Goal: Task Accomplishment & Management: Complete application form

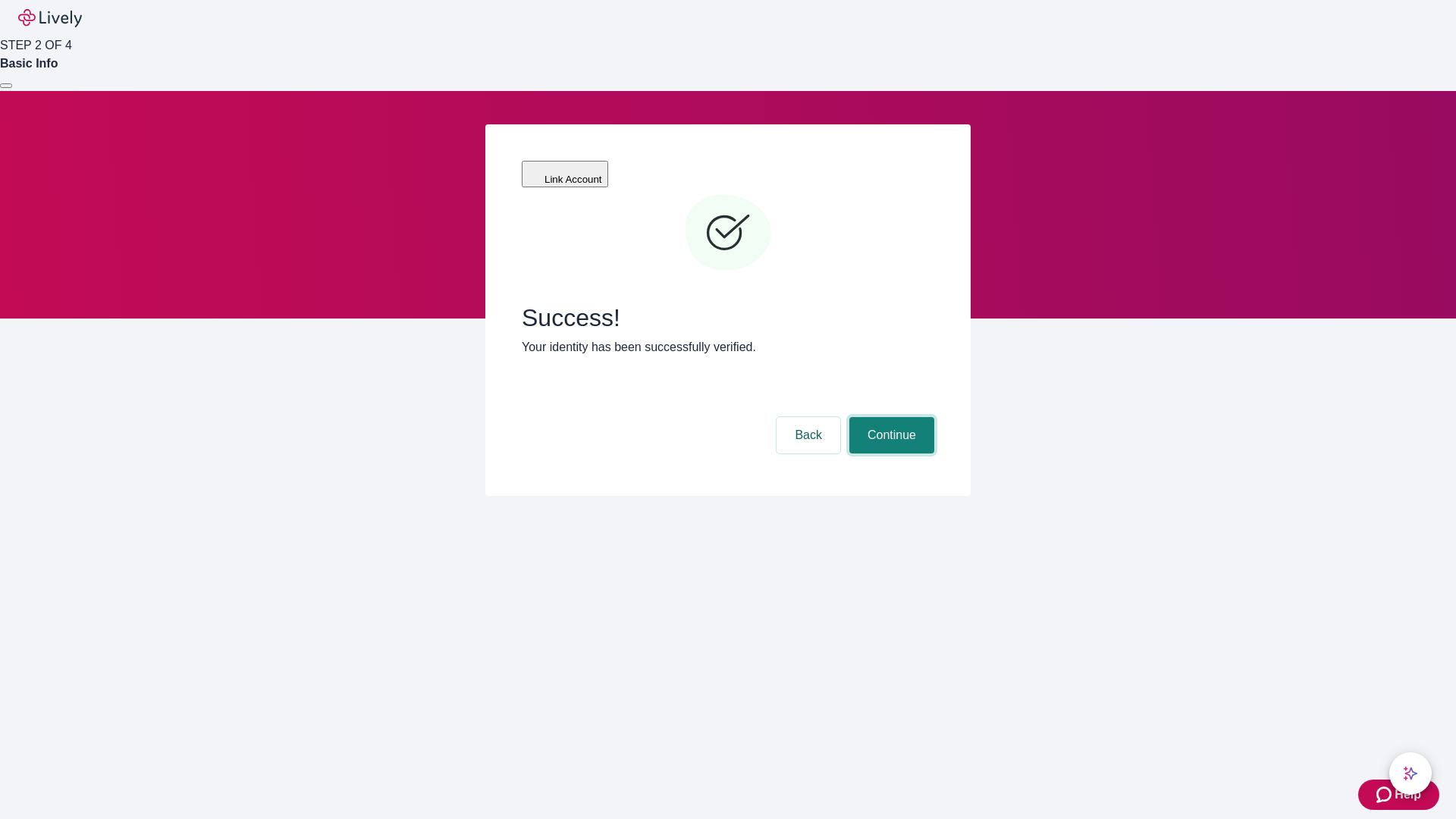
click at [889, 417] on button "Continue" at bounding box center [892, 435] width 85 height 36
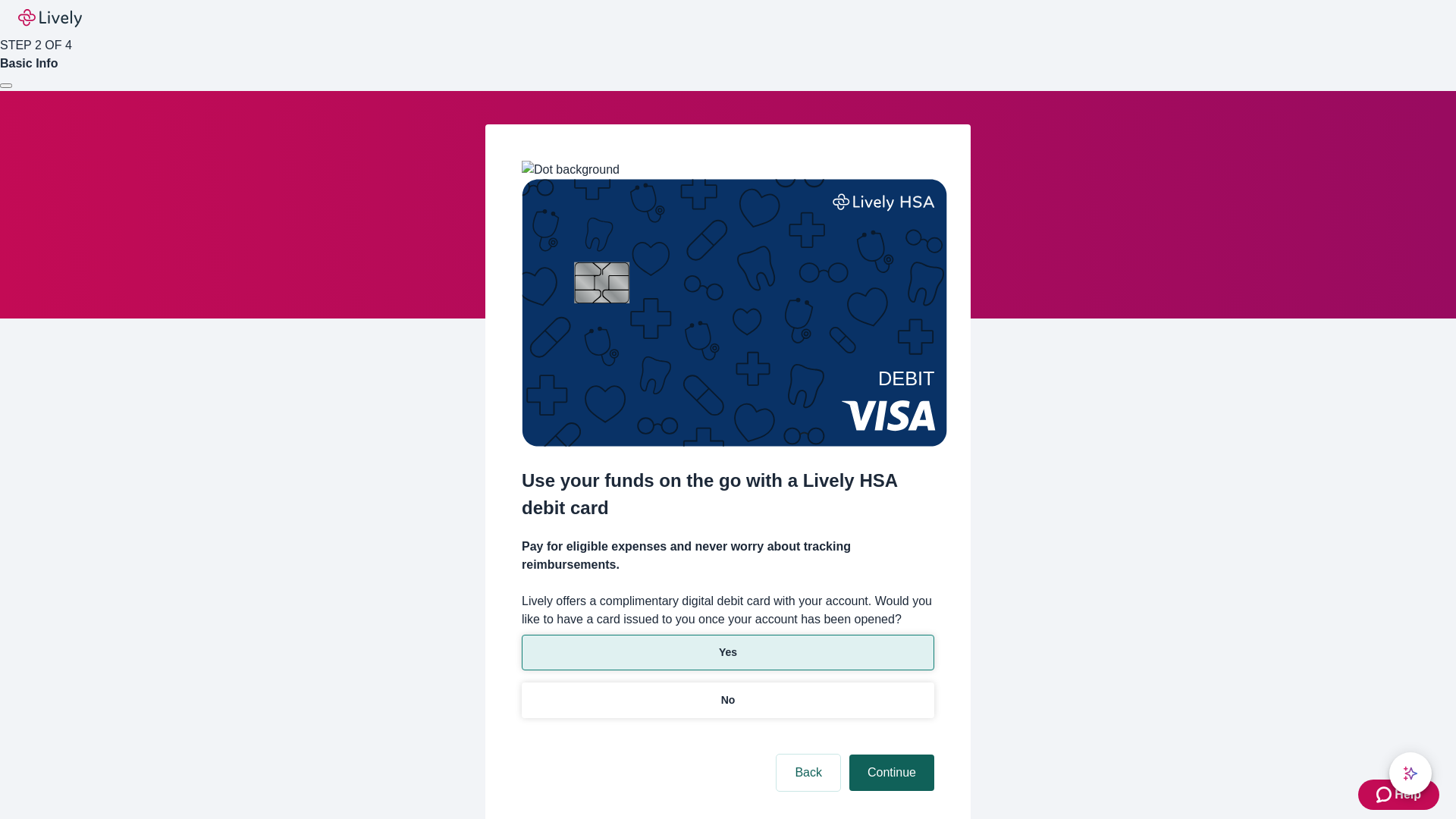
click at [728, 644] on p "Yes" at bounding box center [728, 652] width 18 height 16
click at [889, 754] on button "Continue" at bounding box center [892, 772] width 85 height 36
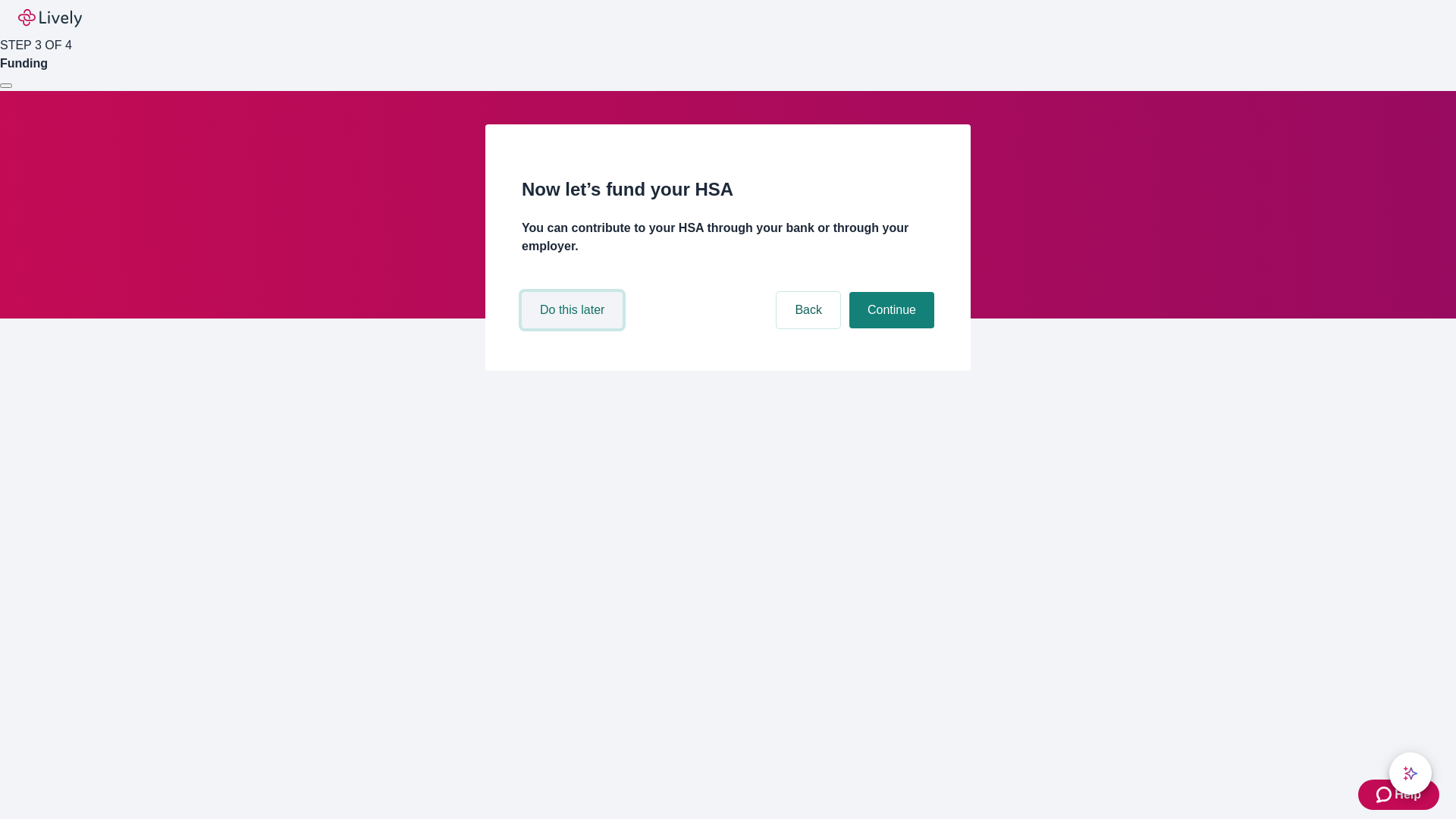
click at [574, 329] on button "Do this later" at bounding box center [572, 310] width 101 height 36
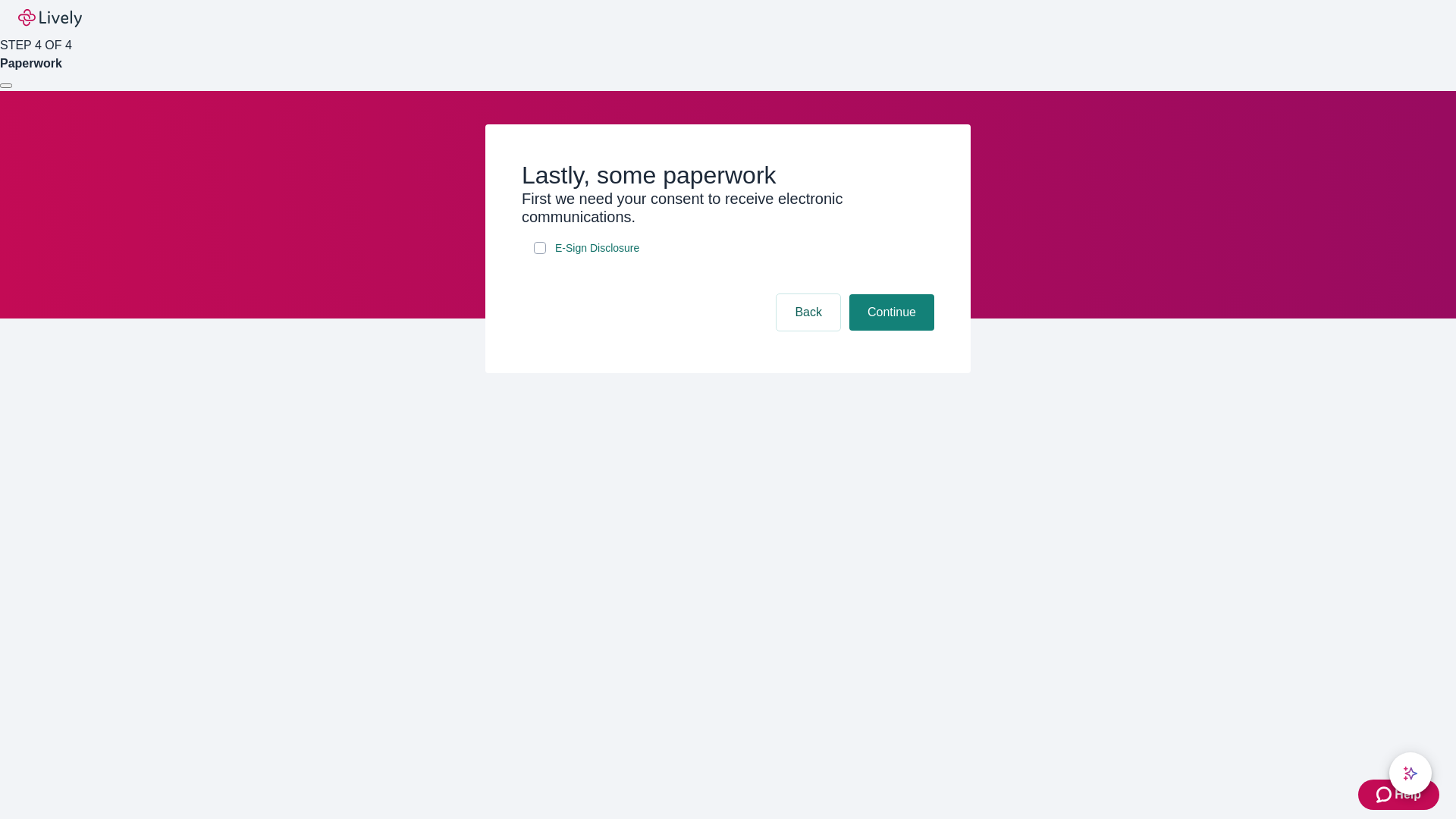
click at [540, 254] on input "E-Sign Disclosure" at bounding box center [540, 248] width 12 height 12
checkbox input "true"
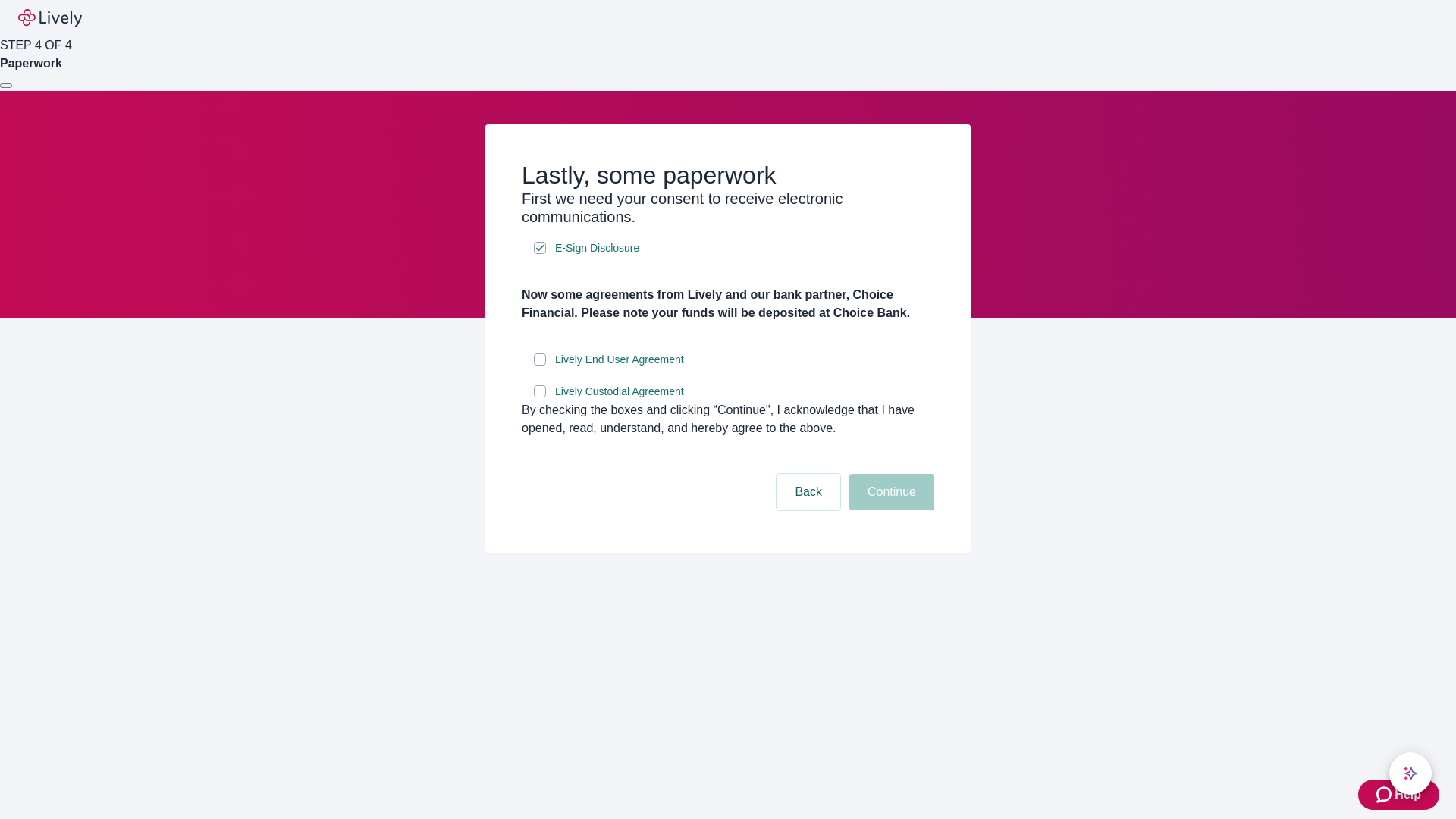
click at [540, 366] on input "Lively End User Agreement" at bounding box center [540, 360] width 12 height 12
checkbox input "true"
click at [540, 397] on input "Lively Custodial Agreement" at bounding box center [540, 391] width 12 height 12
checkbox input "true"
click at [889, 510] on button "Continue" at bounding box center [892, 492] width 85 height 36
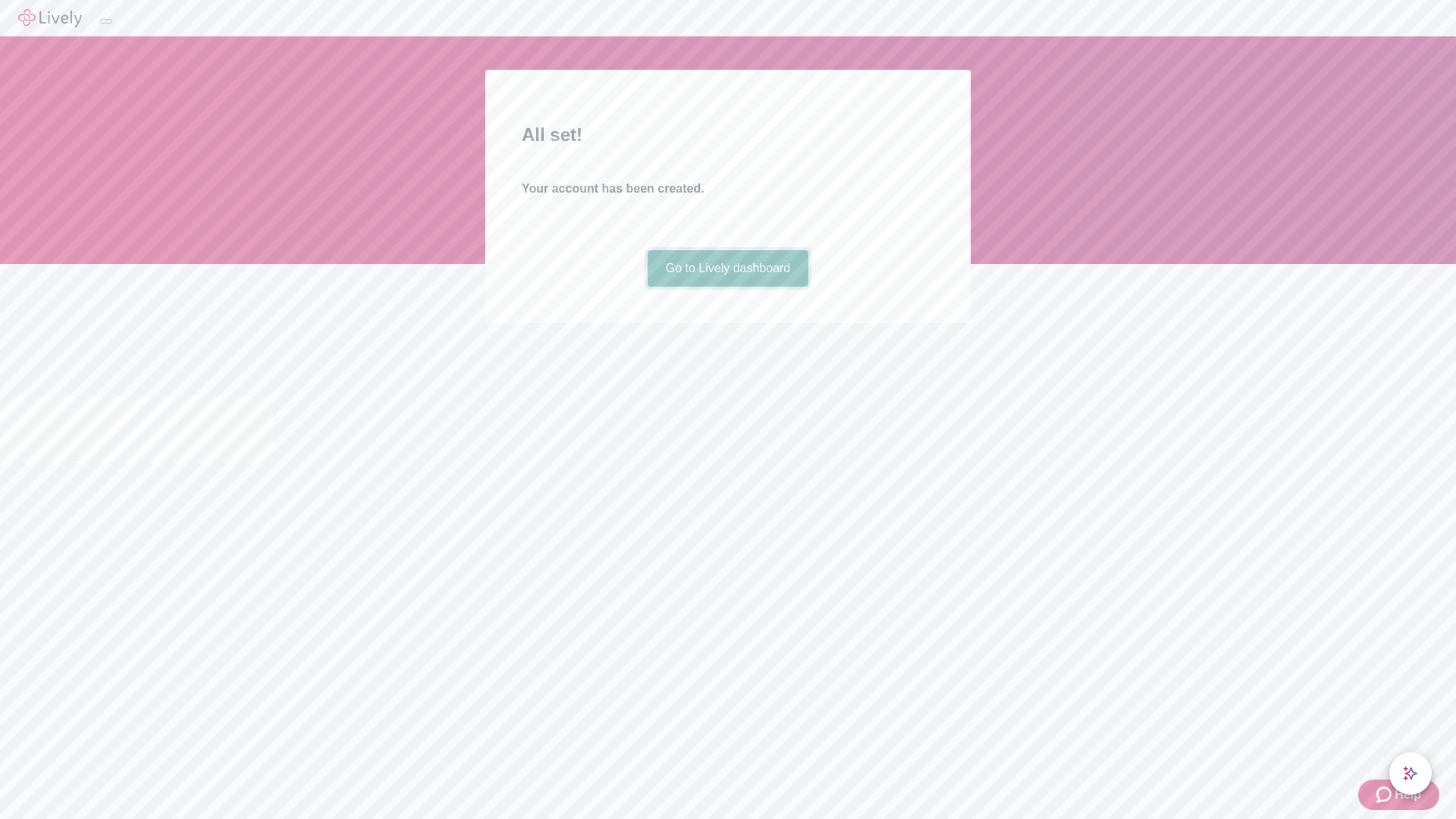
click at [728, 286] on link "Go to Lively dashboard" at bounding box center [728, 268] width 162 height 36
